Goal: Task Accomplishment & Management: Manage account settings

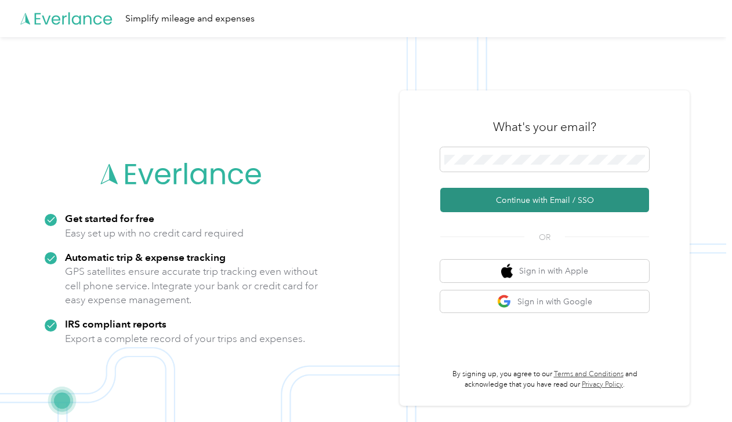
click at [498, 198] on button "Continue with Email / SSO" at bounding box center [544, 200] width 209 height 24
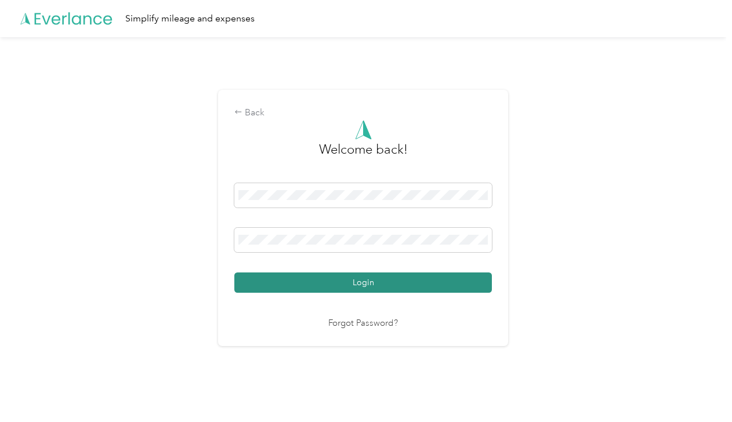
click at [361, 280] on button "Login" at bounding box center [362, 283] width 257 height 20
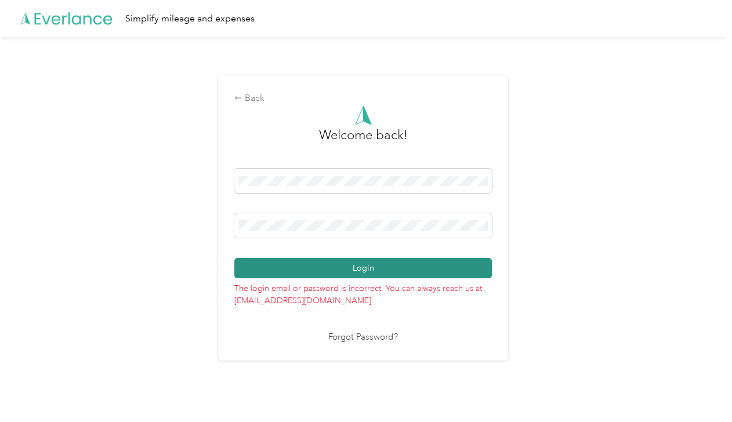
click at [368, 262] on button "Login" at bounding box center [362, 268] width 257 height 20
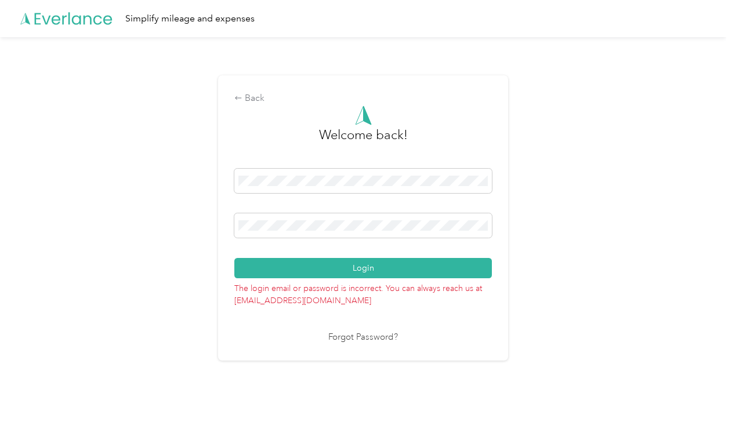
click at [353, 340] on link "Forgot Password?" at bounding box center [363, 337] width 70 height 13
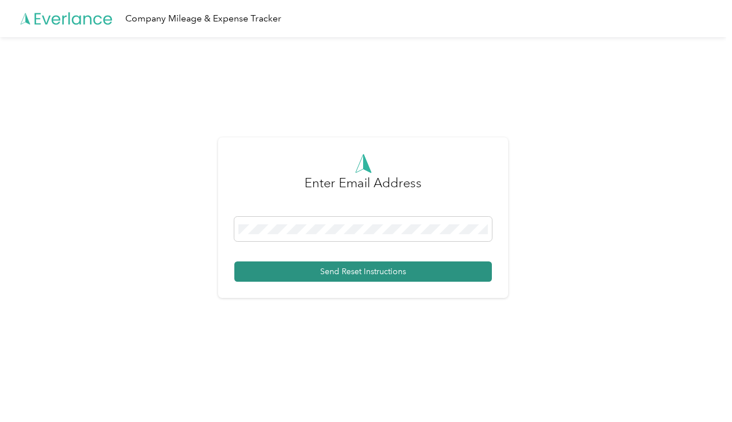
click at [306, 277] on button "Send Reset Instructions" at bounding box center [362, 272] width 257 height 20
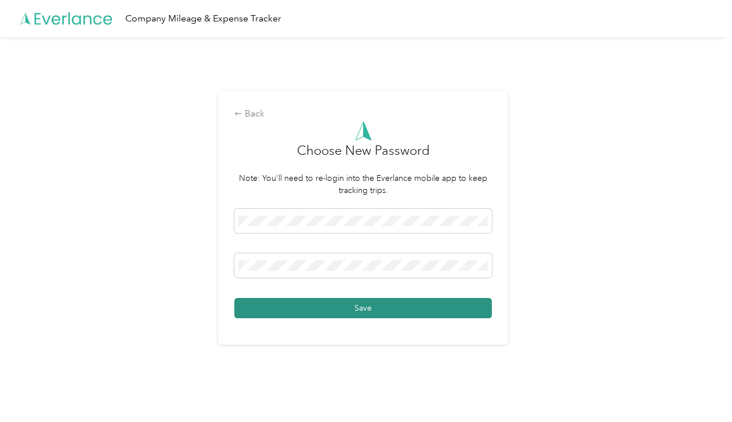
click at [249, 306] on button "Save" at bounding box center [362, 308] width 257 height 20
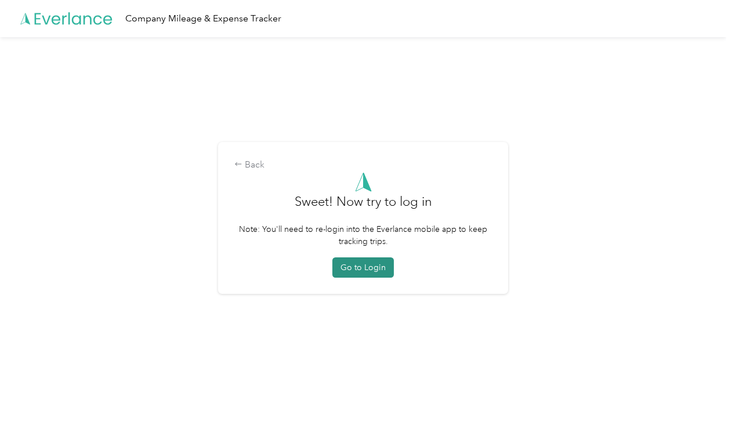
click at [373, 274] on button "Go to Login" at bounding box center [362, 267] width 61 height 20
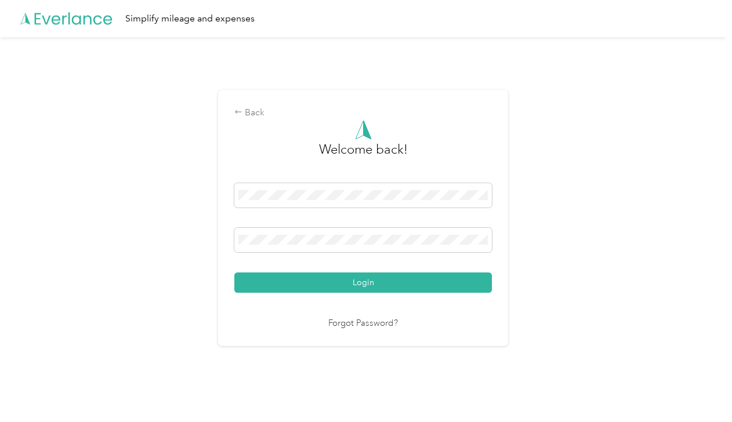
click at [248, 322] on div "Forgot Password?" at bounding box center [362, 323] width 257 height 13
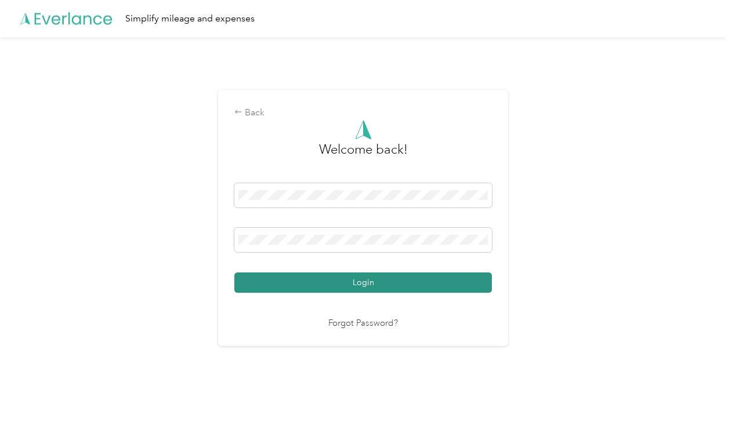
click at [383, 285] on button "Login" at bounding box center [362, 283] width 257 height 20
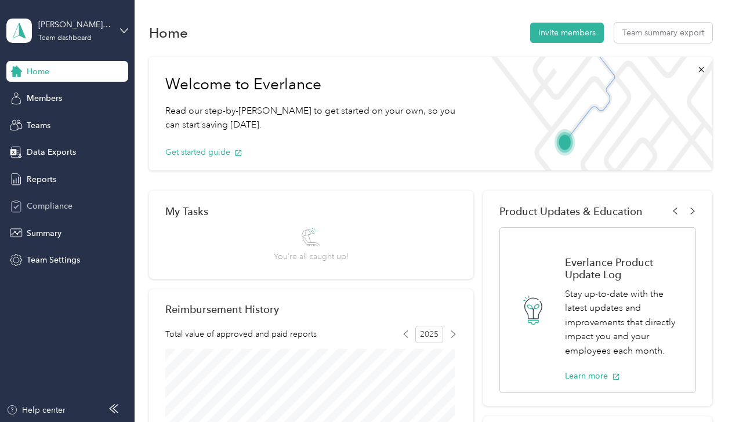
click at [57, 202] on span "Compliance" at bounding box center [50, 206] width 46 height 12
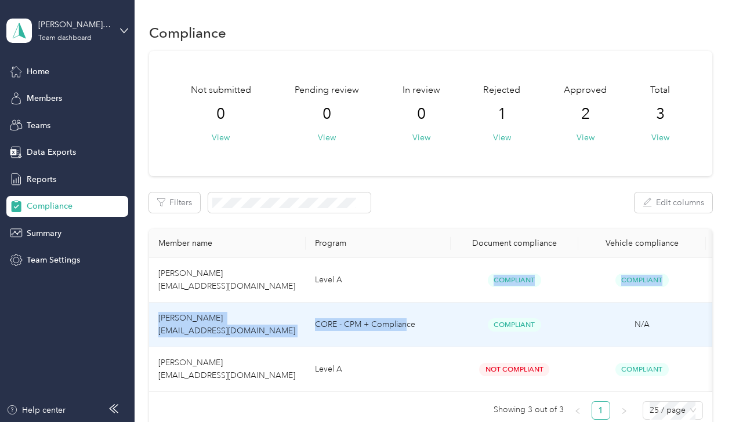
drag, startPoint x: 353, startPoint y: 289, endPoint x: 415, endPoint y: 314, distance: 67.4
click at [415, 314] on tbody "[PERSON_NAME] [EMAIL_ADDRESS][DOMAIN_NAME] Level A Compliant Compliant View his…" at bounding box center [471, 325] width 644 height 134
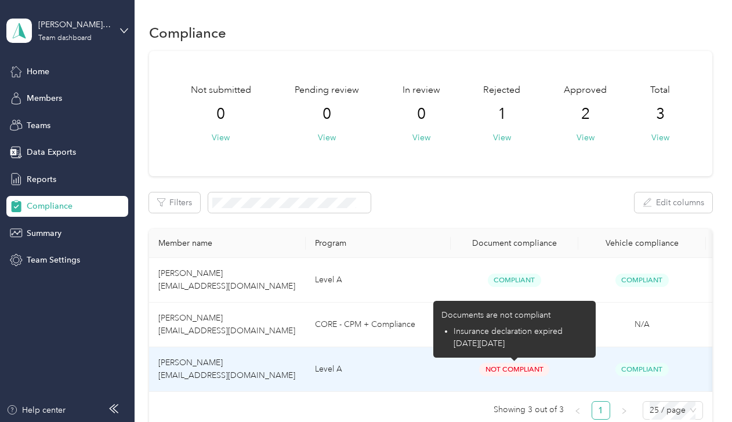
click at [514, 372] on span "Not Compliant" at bounding box center [514, 369] width 70 height 13
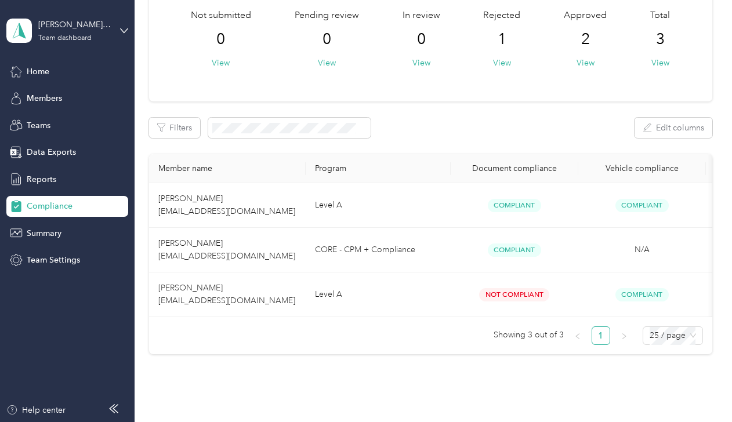
scroll to position [76, 0]
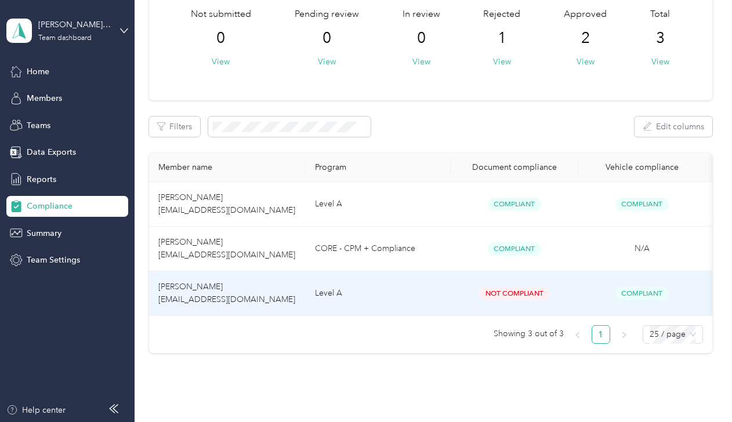
click at [196, 288] on span "[PERSON_NAME] [EMAIL_ADDRESS][DOMAIN_NAME]" at bounding box center [226, 293] width 137 height 23
drag, startPoint x: 196, startPoint y: 288, endPoint x: 261, endPoint y: 293, distance: 65.2
click at [261, 293] on td "[PERSON_NAME] [EMAIL_ADDRESS][DOMAIN_NAME]" at bounding box center [227, 293] width 157 height 45
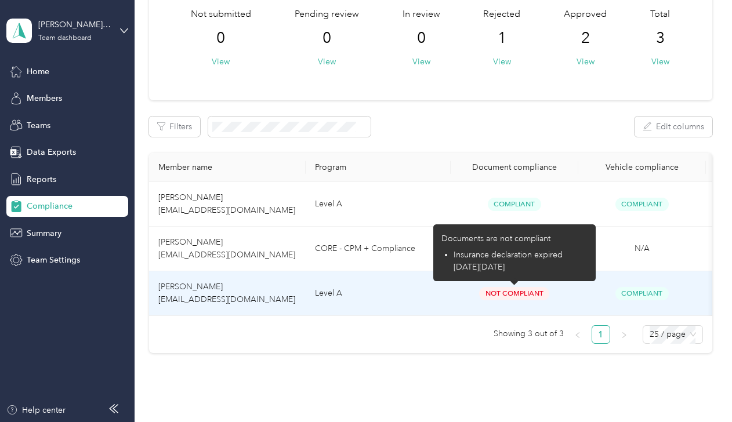
click at [505, 295] on span "Not Compliant" at bounding box center [514, 293] width 70 height 13
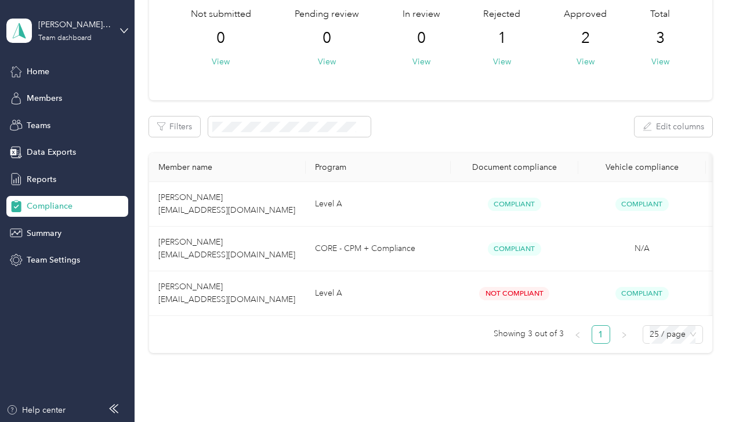
drag, startPoint x: 505, startPoint y: 295, endPoint x: 433, endPoint y: 295, distance: 71.3
click at [433, 295] on td "Level A" at bounding box center [378, 293] width 145 height 45
click at [45, 116] on div "Teams" at bounding box center [67, 125] width 122 height 21
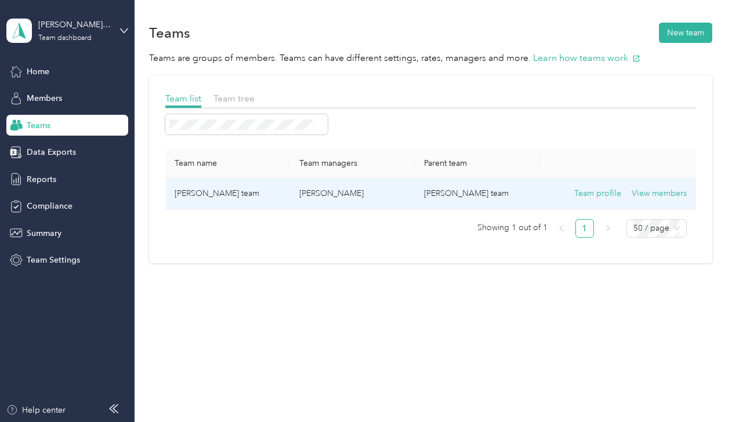
click at [220, 184] on td "[PERSON_NAME] team" at bounding box center [227, 194] width 125 height 32
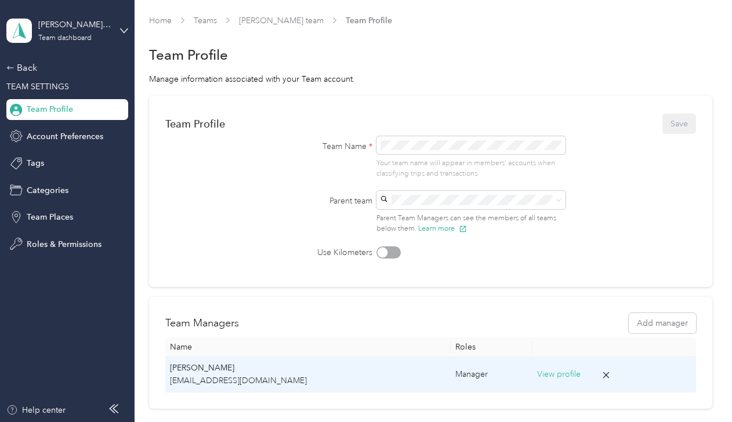
click at [194, 369] on p "[PERSON_NAME]" at bounding box center [308, 368] width 277 height 13
click at [538, 371] on button "View profile" at bounding box center [558, 374] width 43 height 13
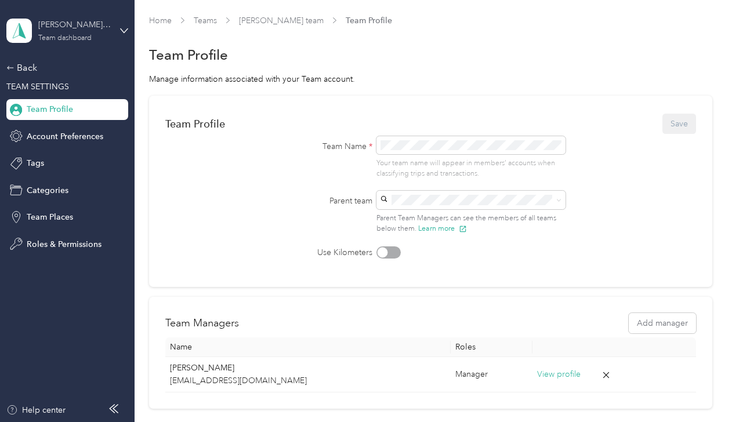
click at [63, 36] on div "Team dashboard" at bounding box center [64, 38] width 53 height 7
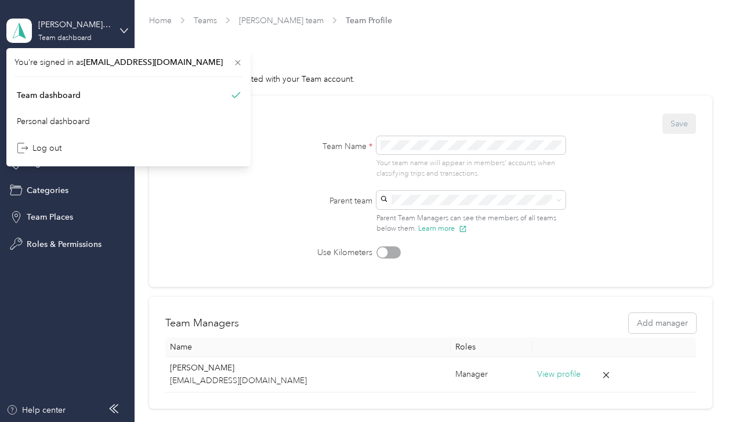
click at [68, 17] on div "[PERSON_NAME] team Team dashboard" at bounding box center [67, 30] width 122 height 41
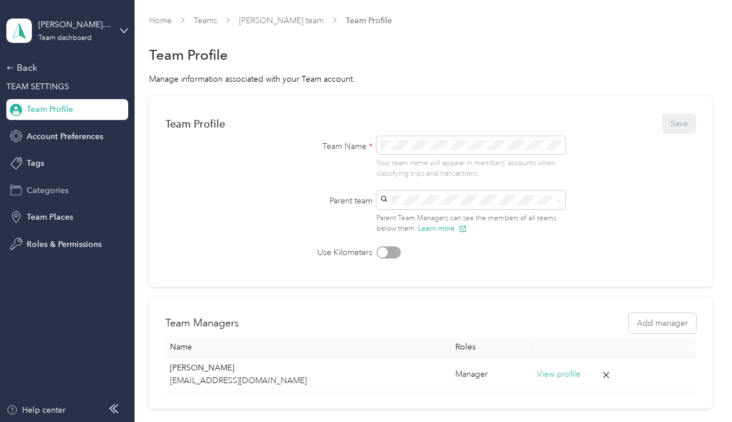
click at [37, 188] on span "Categories" at bounding box center [48, 190] width 42 height 12
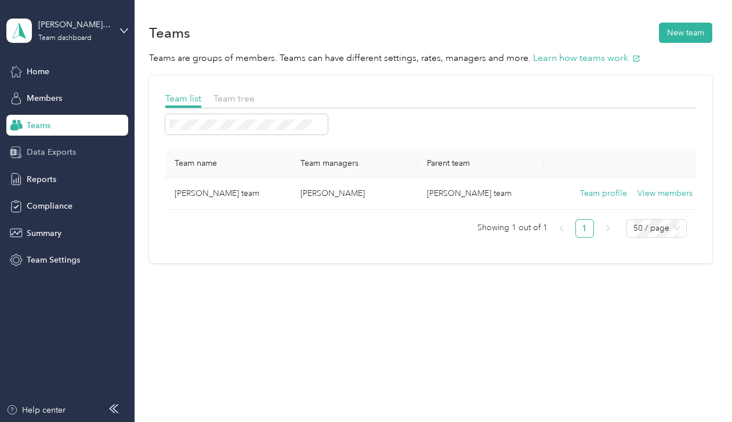
click at [57, 156] on span "Data Exports" at bounding box center [51, 152] width 49 height 12
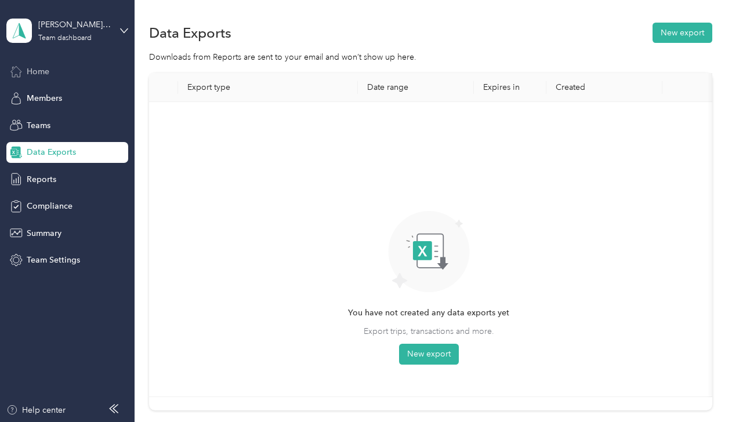
click at [28, 70] on span "Home" at bounding box center [38, 72] width 23 height 12
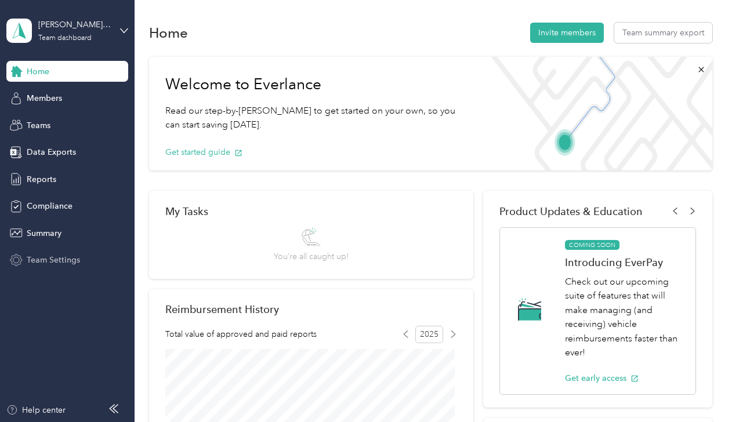
click at [31, 260] on span "Team Settings" at bounding box center [53, 260] width 53 height 12
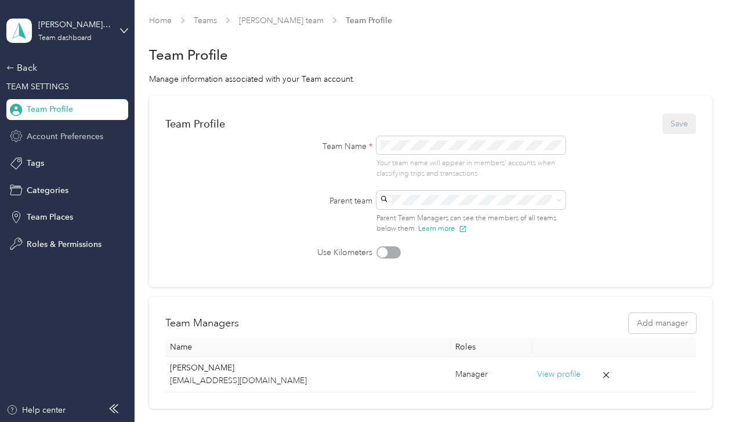
click at [52, 135] on span "Account Preferences" at bounding box center [65, 136] width 77 height 12
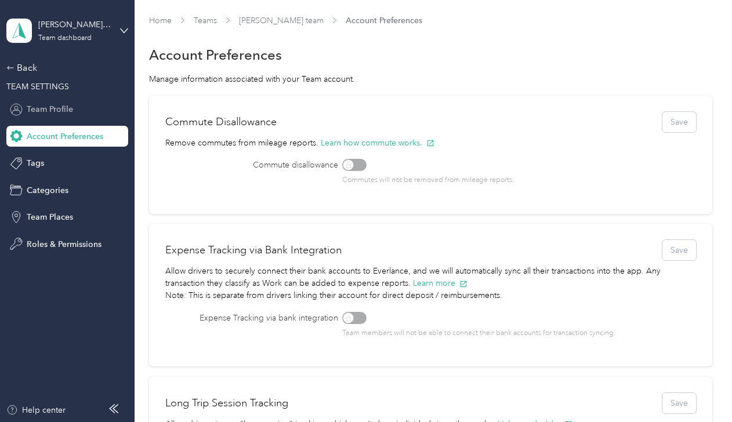
click at [58, 107] on span "Team Profile" at bounding box center [50, 109] width 46 height 12
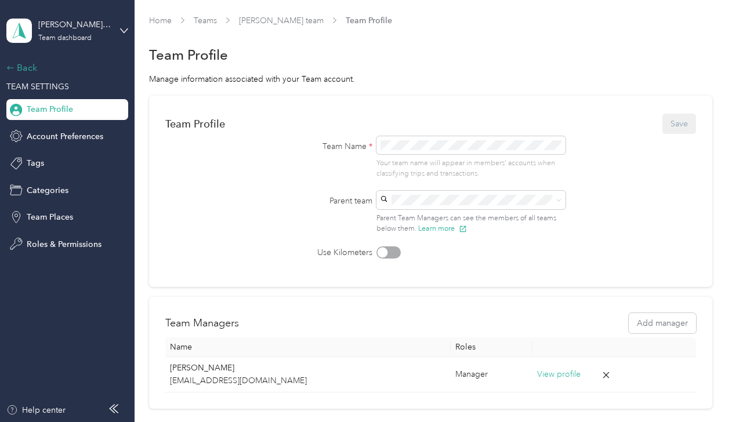
click at [31, 73] on div "Back" at bounding box center [64, 68] width 116 height 14
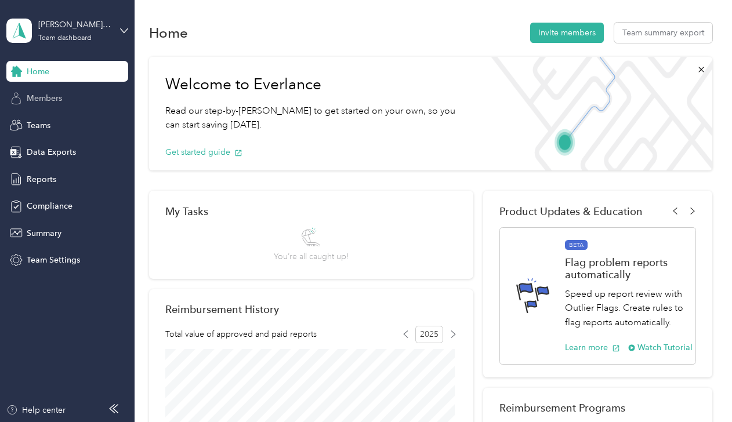
click at [45, 102] on span "Members" at bounding box center [44, 98] width 35 height 12
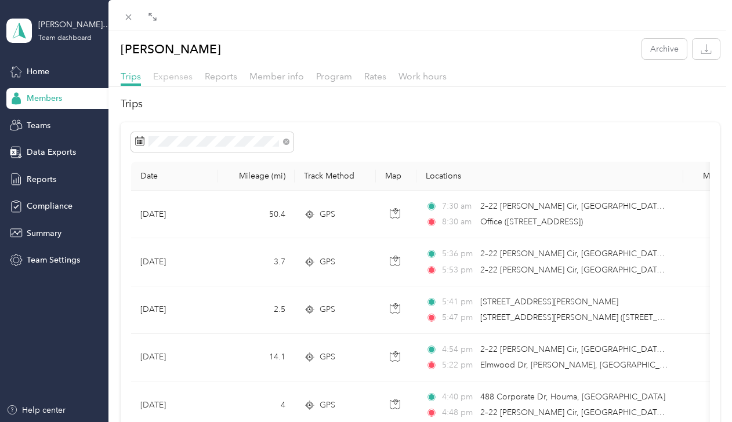
click at [187, 76] on span "Expenses" at bounding box center [172, 76] width 39 height 11
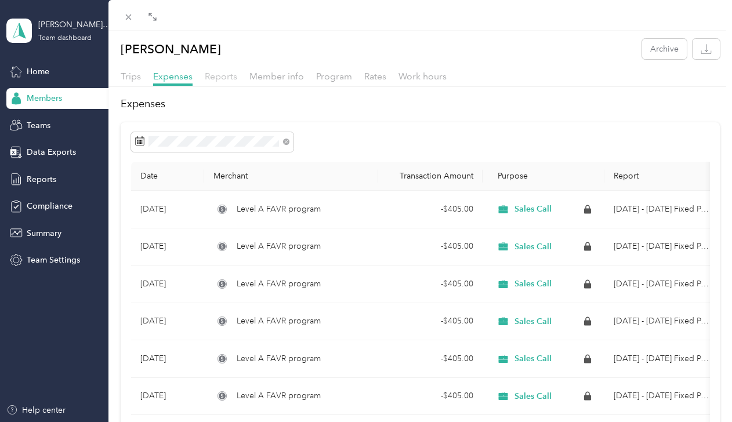
click at [212, 77] on span "Reports" at bounding box center [221, 76] width 32 height 11
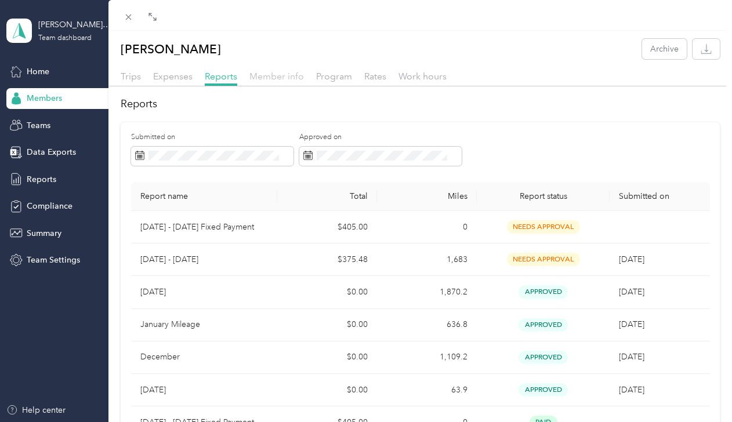
click at [256, 76] on span "Member info" at bounding box center [276, 76] width 55 height 11
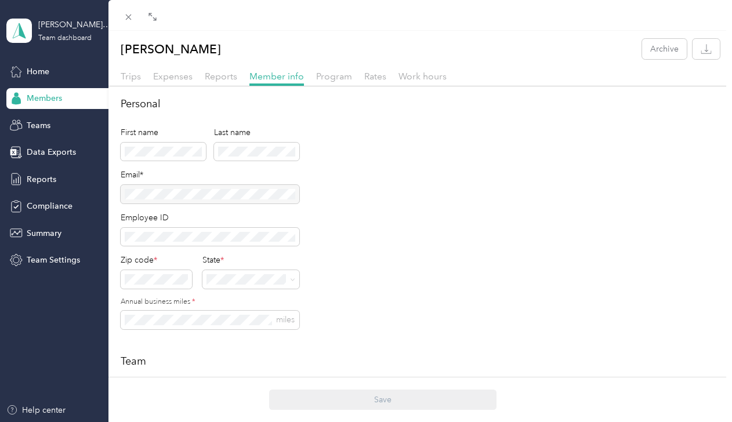
click at [40, 205] on div "[PERSON_NAME] Archive Trips Expenses Reports Member info Program Rates Work hou…" at bounding box center [366, 211] width 732 height 422
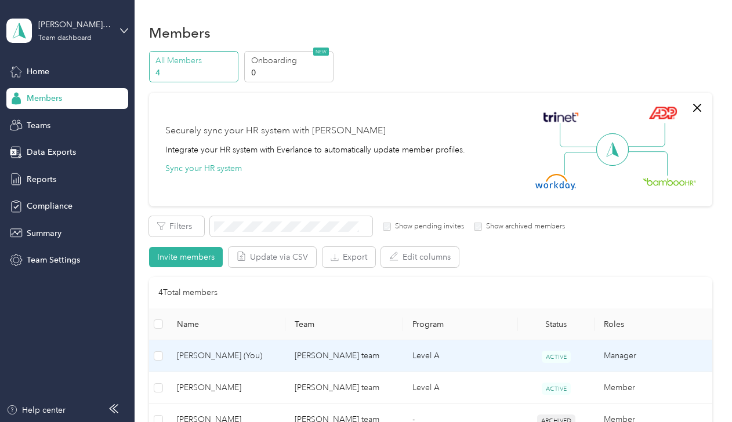
click at [199, 351] on span "[PERSON_NAME] (You)" at bounding box center [226, 356] width 99 height 13
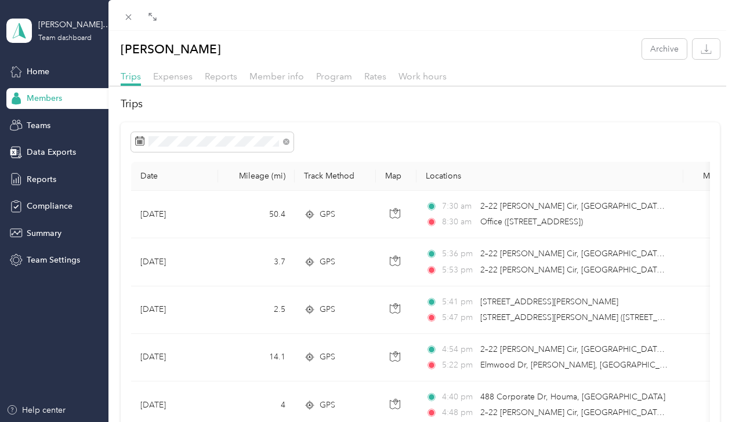
click at [35, 210] on div "[PERSON_NAME] Archive Trips Expenses Reports Member info Program Rates Work hou…" at bounding box center [366, 211] width 732 height 422
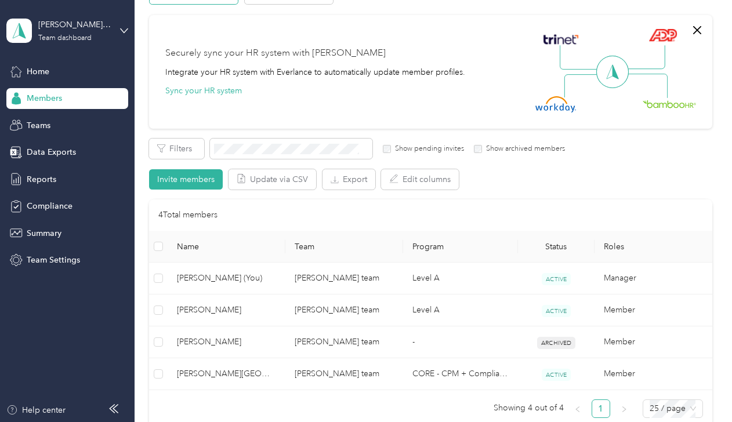
scroll to position [77, 0]
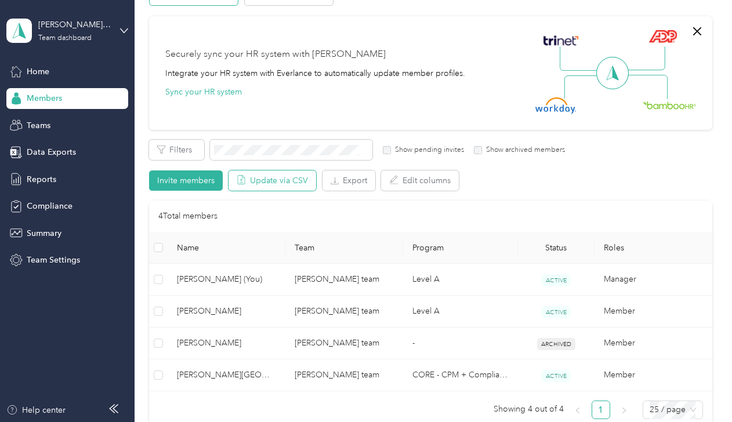
click at [272, 179] on button "Update via CSV" at bounding box center [272, 180] width 88 height 20
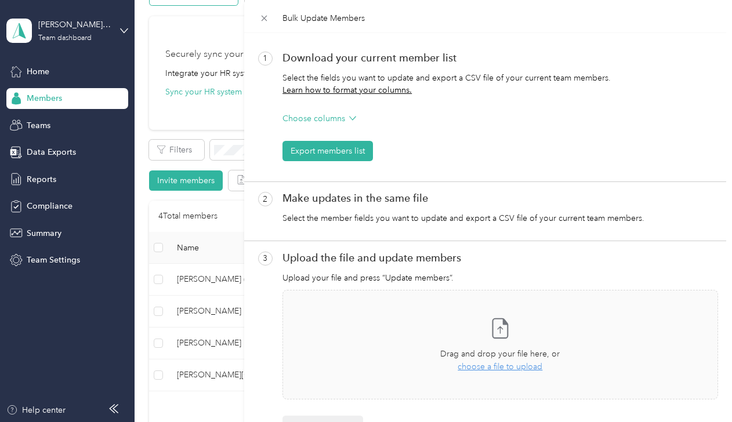
click at [240, 251] on div "Bulk Update Members 1 Download your current member list Select the fields you w…" at bounding box center [366, 211] width 732 height 422
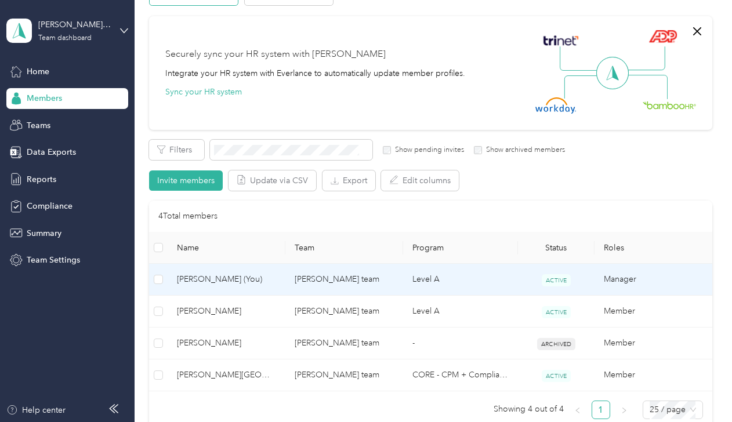
click at [220, 277] on span "[PERSON_NAME] (You)" at bounding box center [226, 279] width 99 height 13
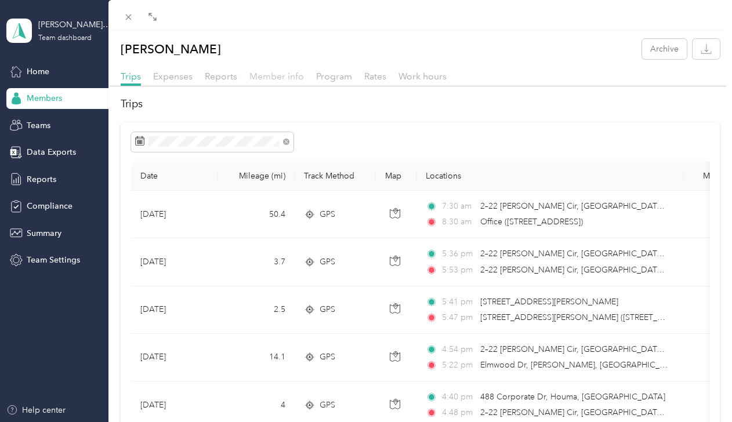
click at [289, 77] on span "Member info" at bounding box center [276, 76] width 55 height 11
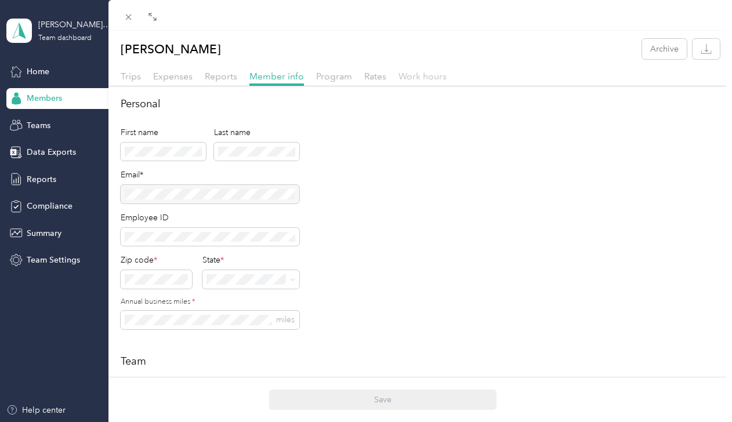
click at [437, 77] on span "Work hours" at bounding box center [422, 76] width 48 height 11
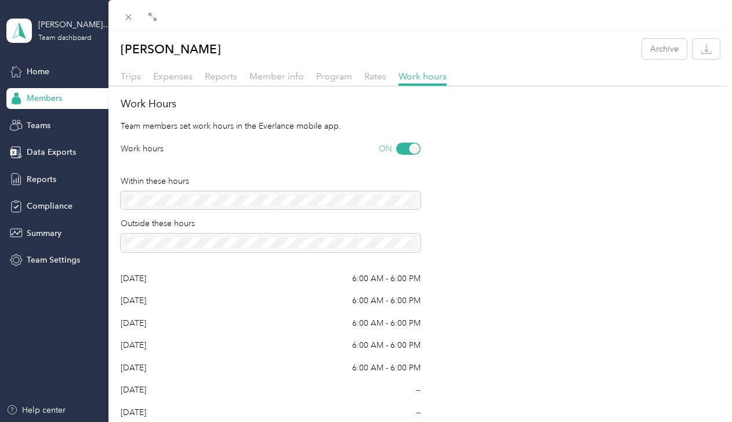
click at [32, 68] on div "[PERSON_NAME] Archive Trips Expenses Reports Member info Program Rates Work hou…" at bounding box center [366, 211] width 732 height 422
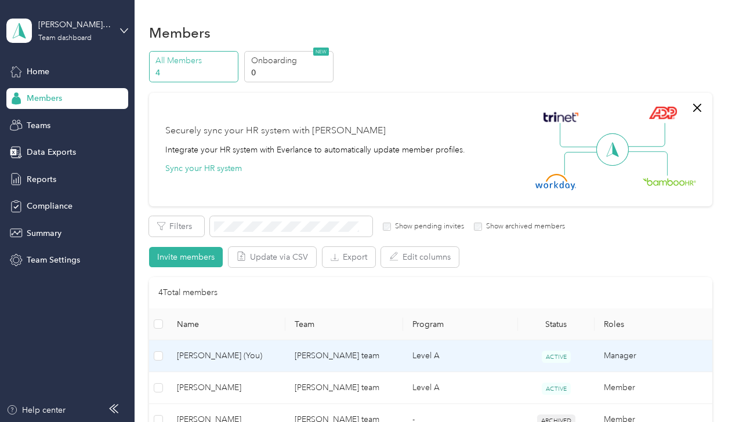
click at [201, 358] on span "[PERSON_NAME] (You)" at bounding box center [226, 356] width 99 height 13
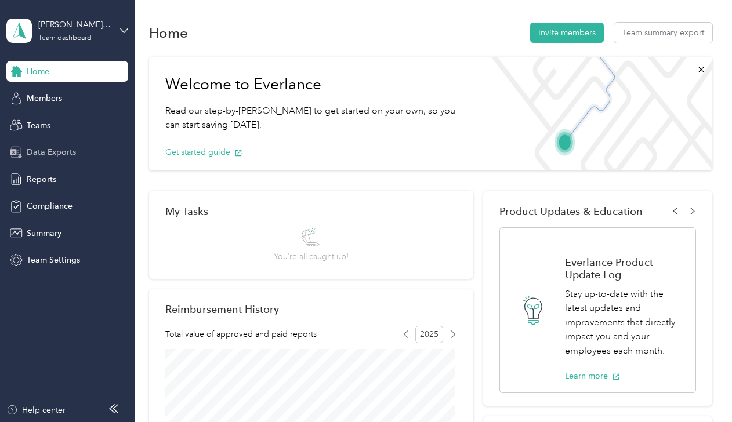
click at [52, 155] on span "Data Exports" at bounding box center [51, 152] width 49 height 12
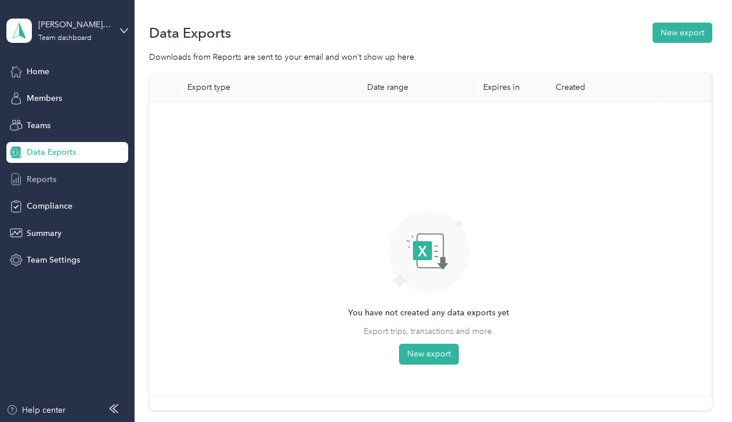
click at [48, 179] on span "Reports" at bounding box center [42, 179] width 30 height 12
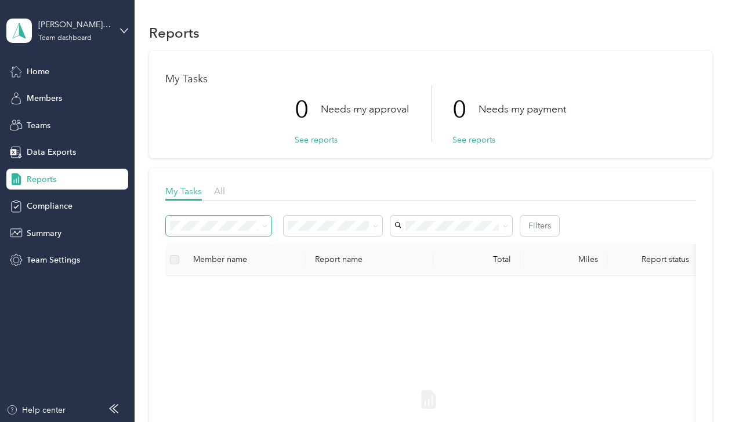
click at [261, 228] on span at bounding box center [262, 226] width 9 height 12
click at [263, 226] on icon at bounding box center [264, 226] width 5 height 5
click at [72, 195] on div "Home Members Teams Data Exports Reports Compliance Summary Team Settings" at bounding box center [67, 166] width 122 height 210
click at [59, 200] on span "Compliance" at bounding box center [50, 206] width 46 height 12
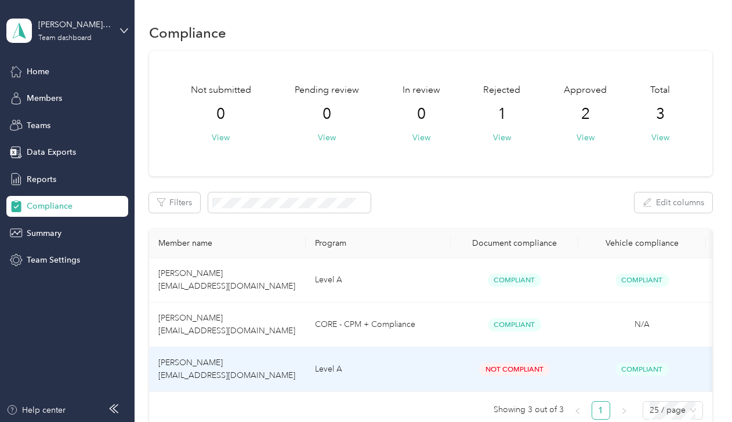
click at [187, 360] on span "[PERSON_NAME] [EMAIL_ADDRESS][DOMAIN_NAME]" at bounding box center [226, 369] width 137 height 23
drag, startPoint x: 187, startPoint y: 360, endPoint x: 176, endPoint y: 380, distance: 22.6
click at [176, 380] on span "[PERSON_NAME] [EMAIL_ADDRESS][DOMAIN_NAME]" at bounding box center [226, 369] width 137 height 23
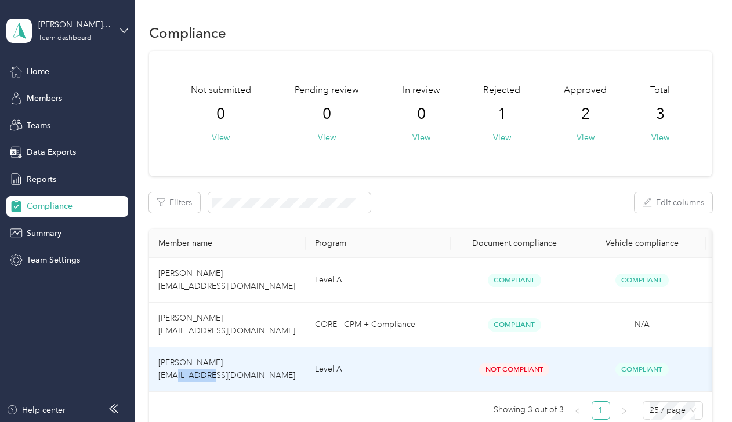
click at [176, 380] on span "[PERSON_NAME] [EMAIL_ADDRESS][DOMAIN_NAME]" at bounding box center [226, 369] width 137 height 23
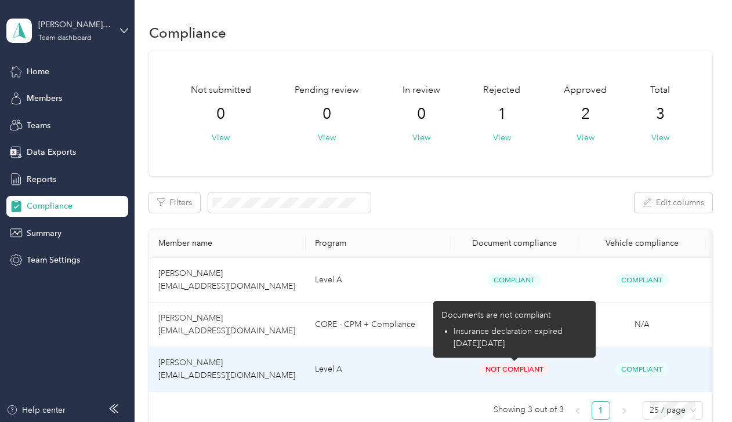
click at [498, 368] on span "Not Compliant" at bounding box center [514, 369] width 70 height 13
drag, startPoint x: 498, startPoint y: 368, endPoint x: 463, endPoint y: 364, distance: 35.0
click at [463, 364] on div "Not Compliant" at bounding box center [514, 369] width 109 height 13
click at [520, 369] on span "Not Compliant" at bounding box center [514, 369] width 70 height 13
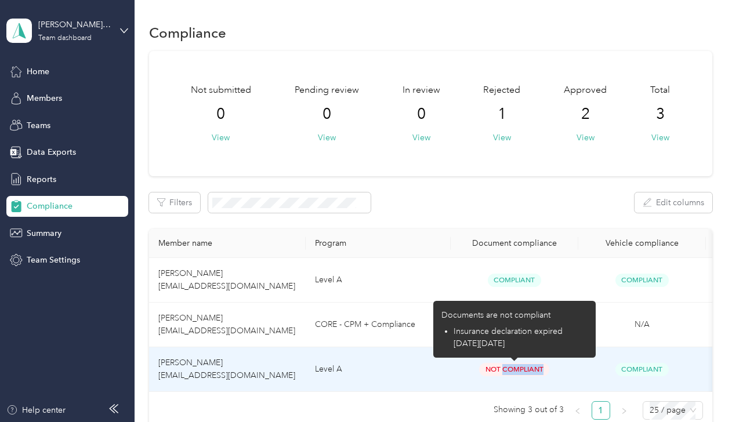
click at [520, 369] on span "Not Compliant" at bounding box center [514, 369] width 70 height 13
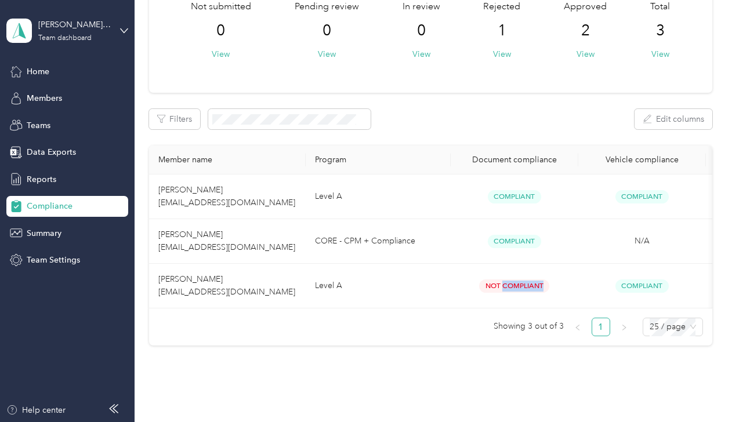
scroll to position [84, 0]
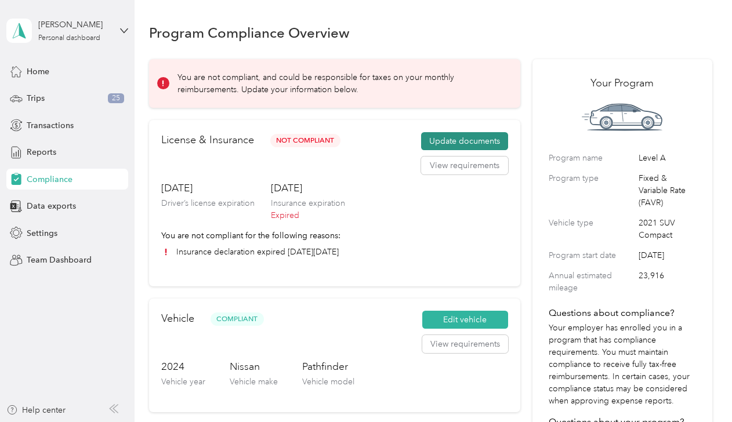
click at [451, 137] on button "Update documents" at bounding box center [464, 141] width 87 height 19
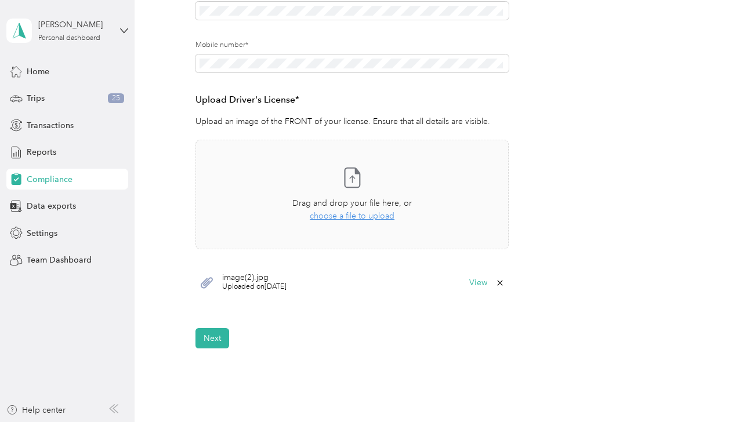
scroll to position [270, 0]
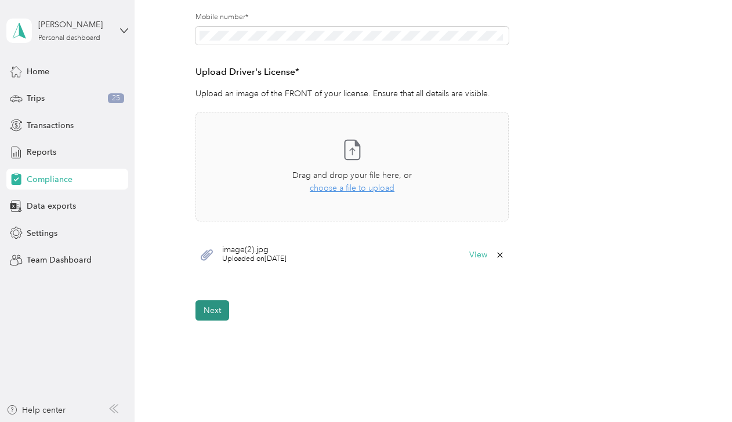
click at [218, 313] on button "Next" at bounding box center [212, 310] width 34 height 20
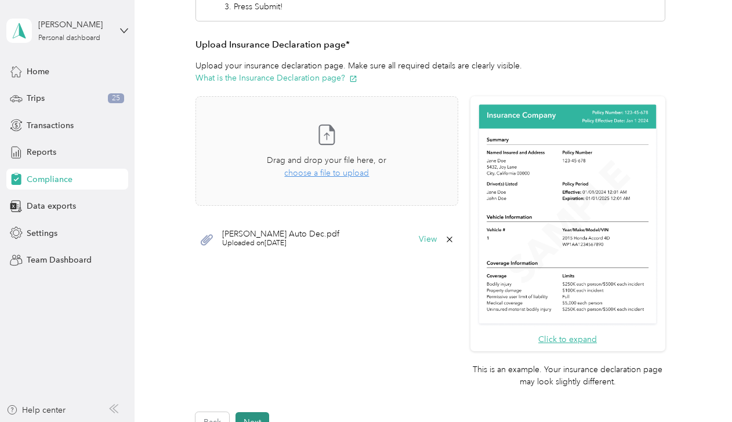
scroll to position [382, 0]
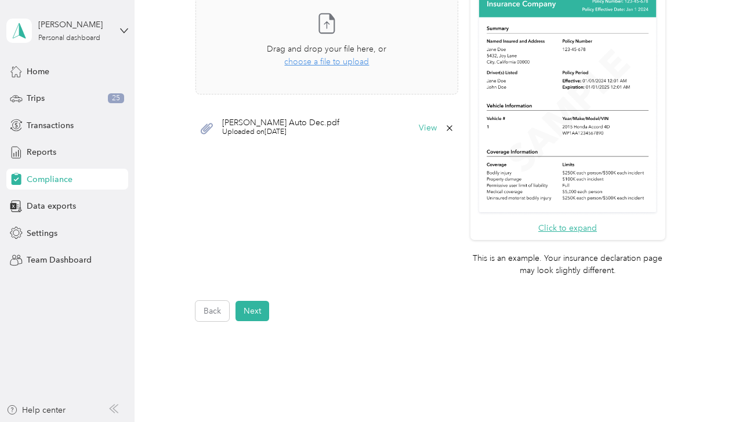
click at [205, 128] on icon at bounding box center [207, 128] width 12 height 11
click at [426, 125] on button "View" at bounding box center [428, 128] width 18 height 8
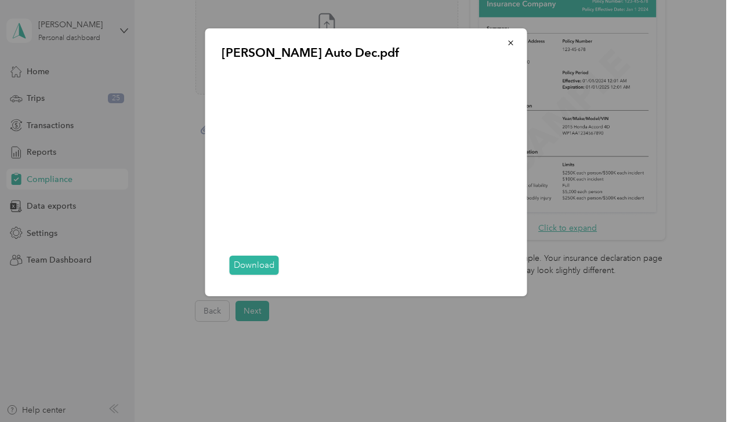
click at [506, 253] on div "Download" at bounding box center [366, 266] width 289 height 30
click at [505, 270] on div "Download" at bounding box center [366, 266] width 289 height 30
click at [511, 44] on icon "button" at bounding box center [510, 43] width 5 height 5
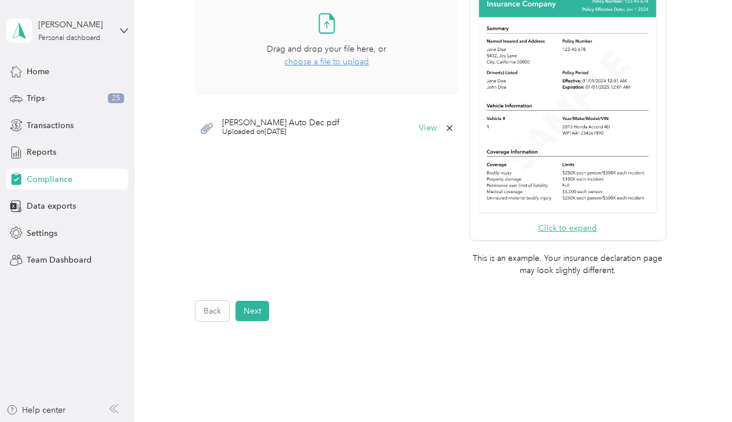
click at [303, 61] on span "choose a file to upload" at bounding box center [326, 62] width 85 height 10
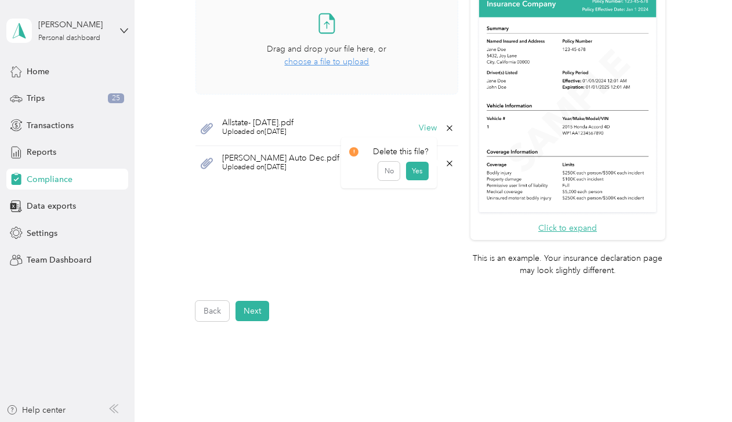
click at [445, 164] on icon at bounding box center [449, 163] width 9 height 9
click at [395, 170] on button "No" at bounding box center [388, 170] width 21 height 19
click at [447, 161] on icon at bounding box center [449, 163] width 5 height 5
click at [421, 168] on button "Yes" at bounding box center [417, 170] width 23 height 19
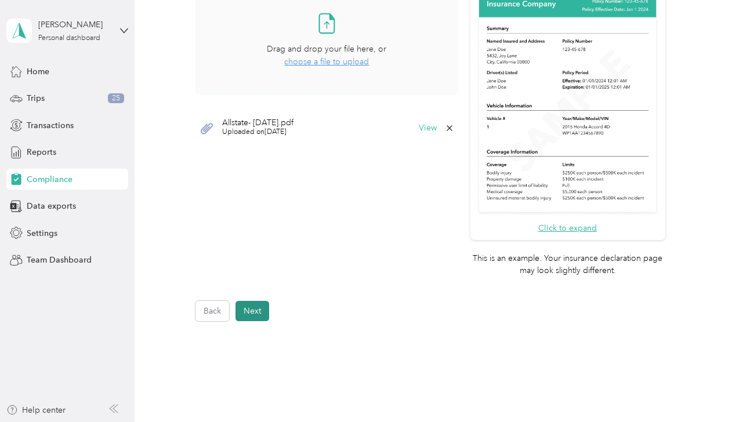
click at [253, 310] on button "Next" at bounding box center [252, 311] width 34 height 20
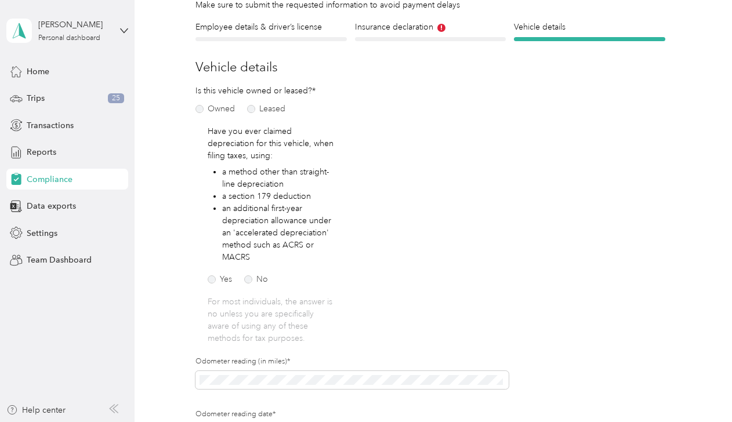
scroll to position [14, 0]
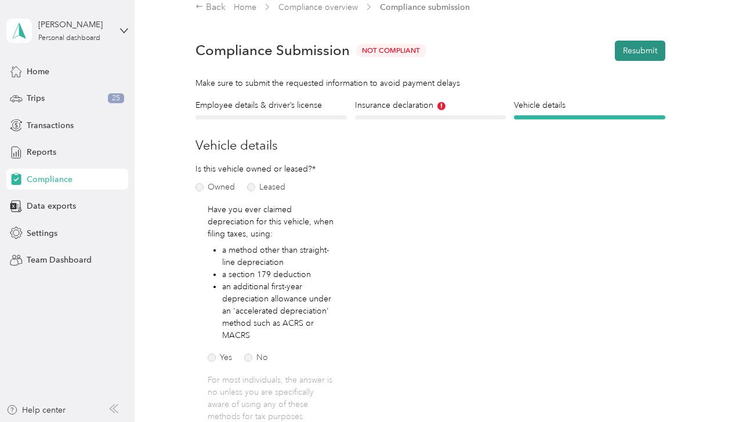
click at [630, 48] on button "Resubmit" at bounding box center [640, 51] width 50 height 20
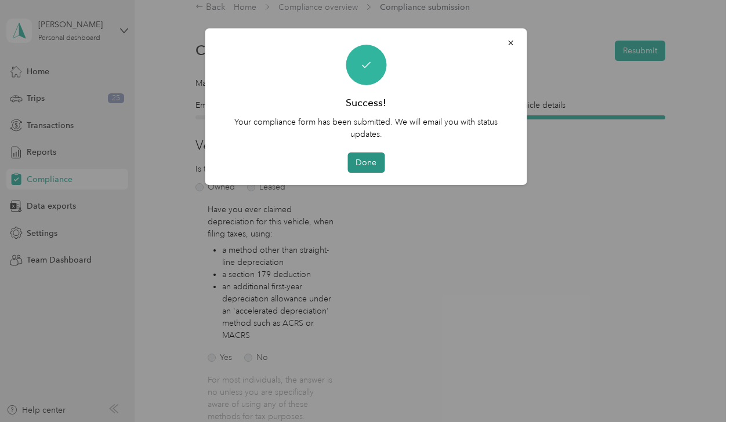
click at [361, 161] on button "Done" at bounding box center [365, 163] width 37 height 20
